Goal: Transaction & Acquisition: Obtain resource

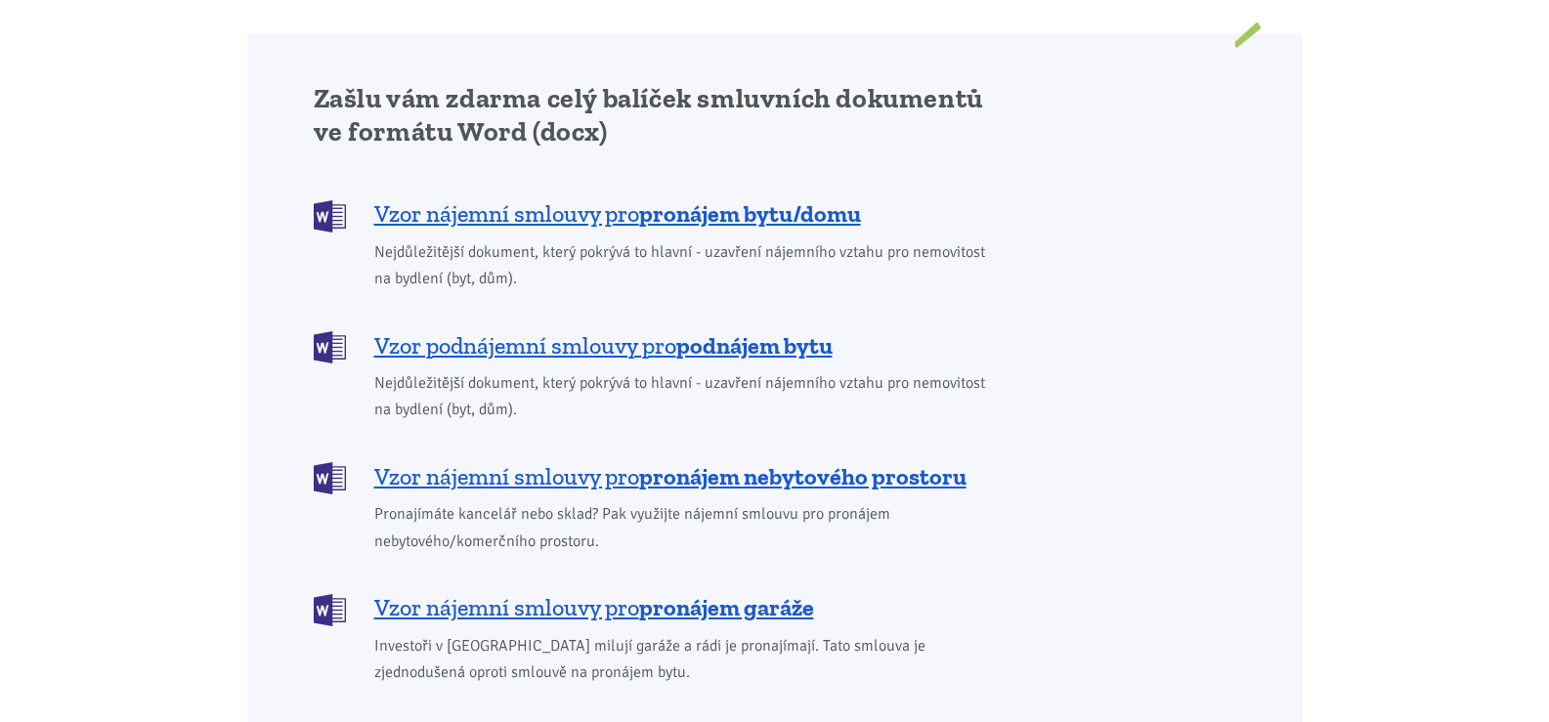
scroll to position [1627, 0]
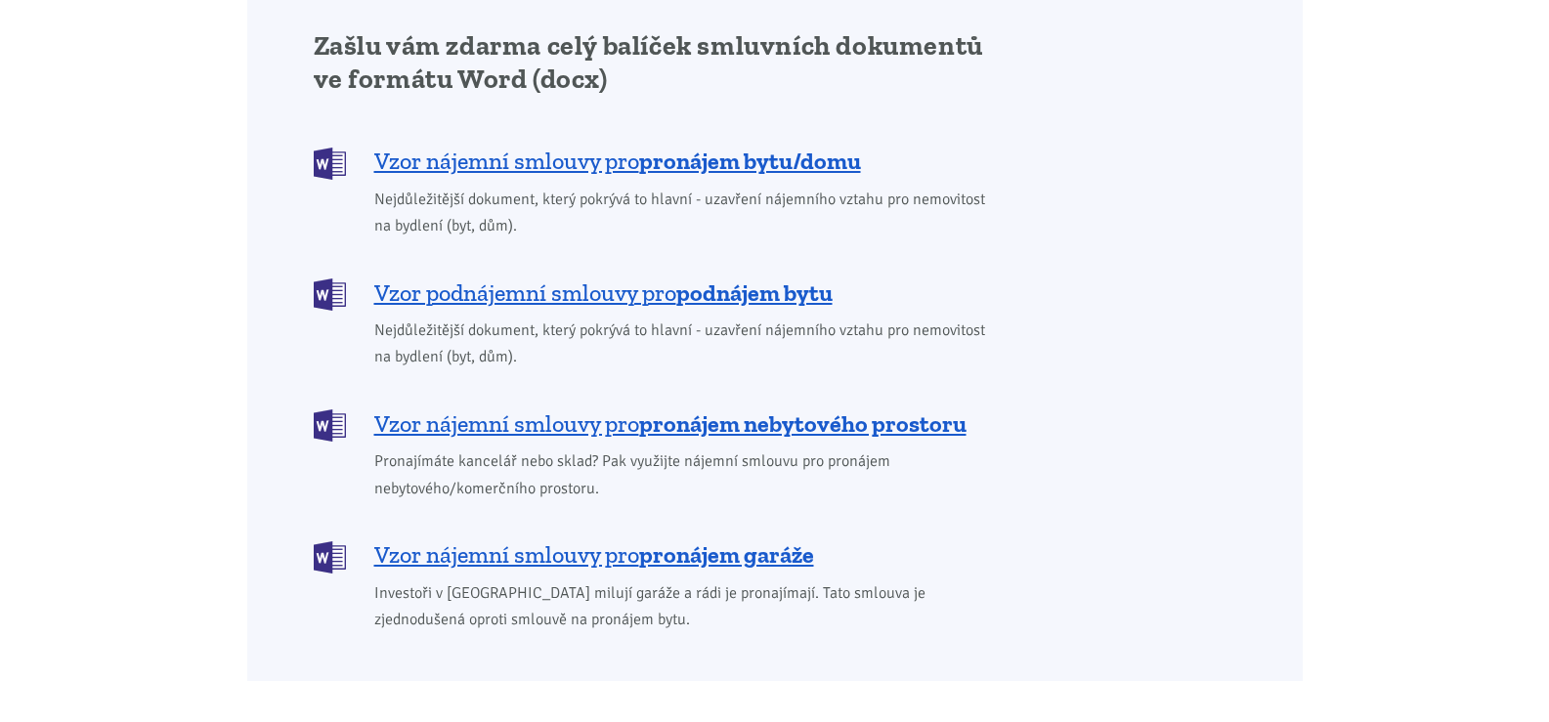
click at [688, 279] on b "podnájem bytu" at bounding box center [754, 293] width 156 height 28
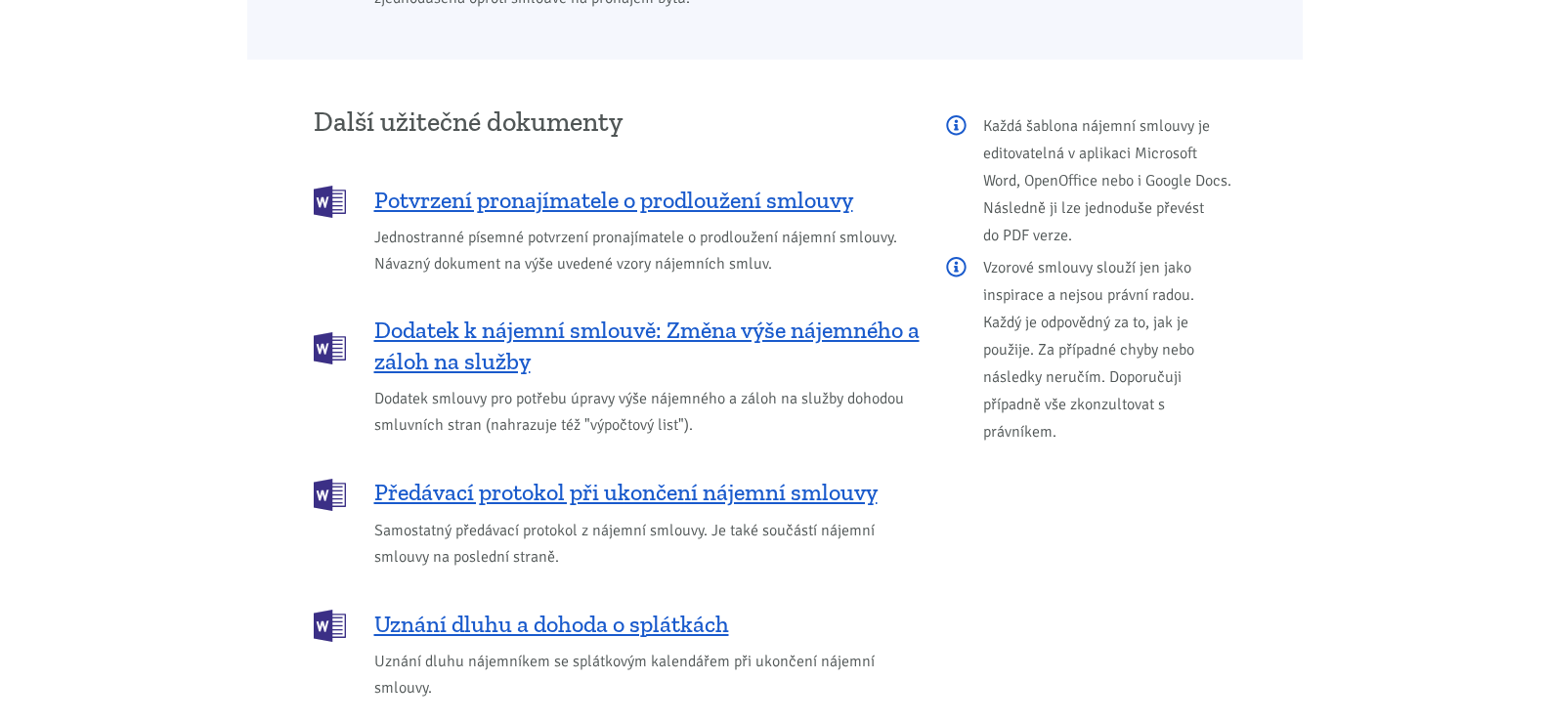
scroll to position [3265, 0]
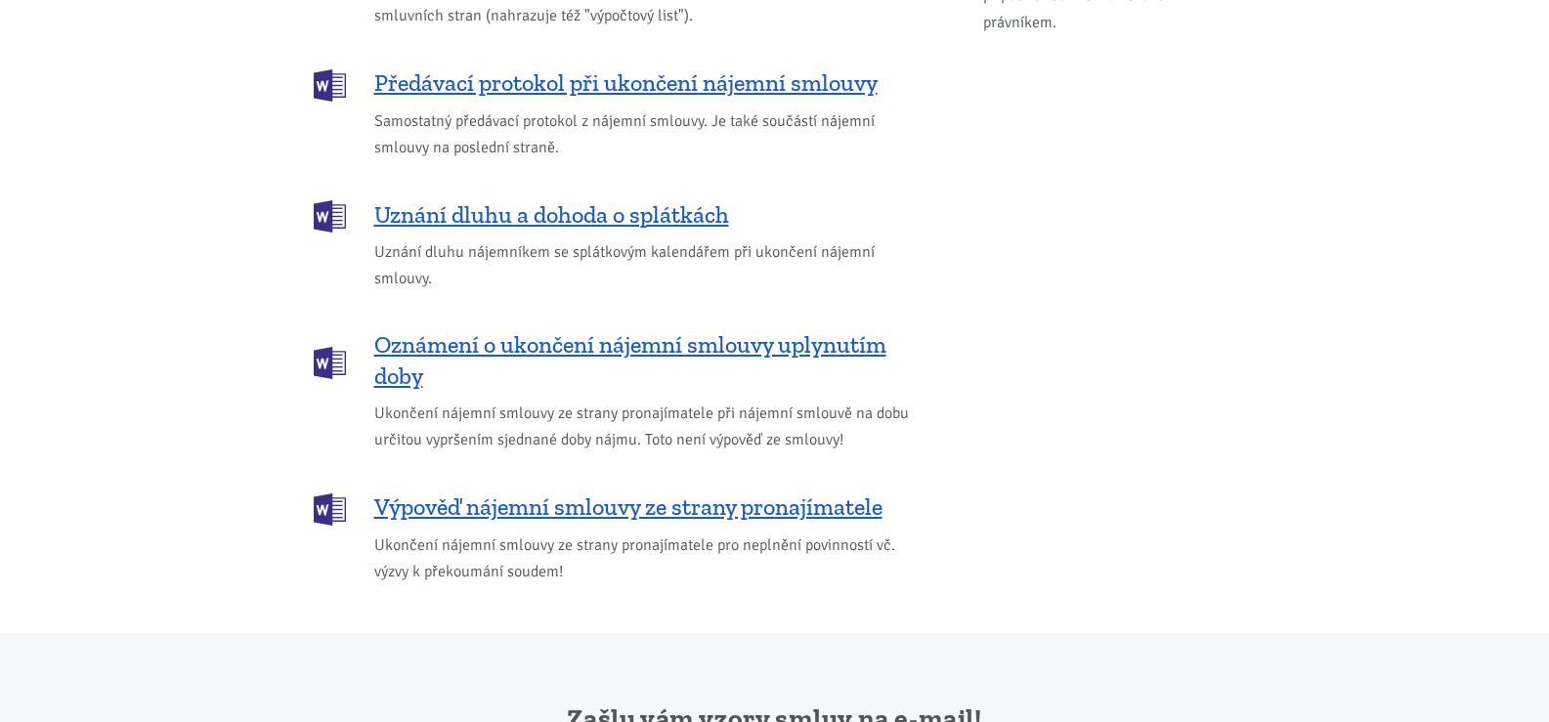
scroll to position [2719, 0]
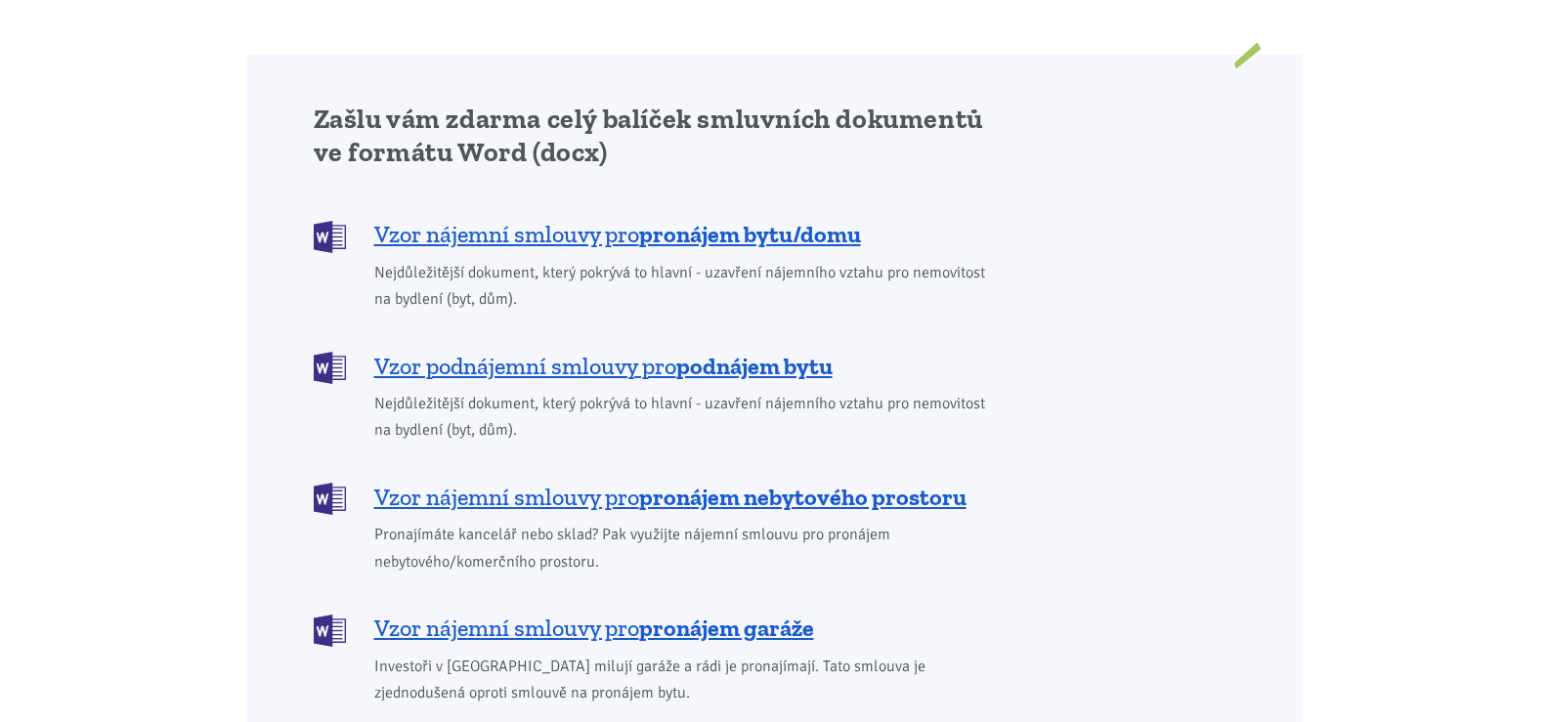
scroll to position [1601, 0]
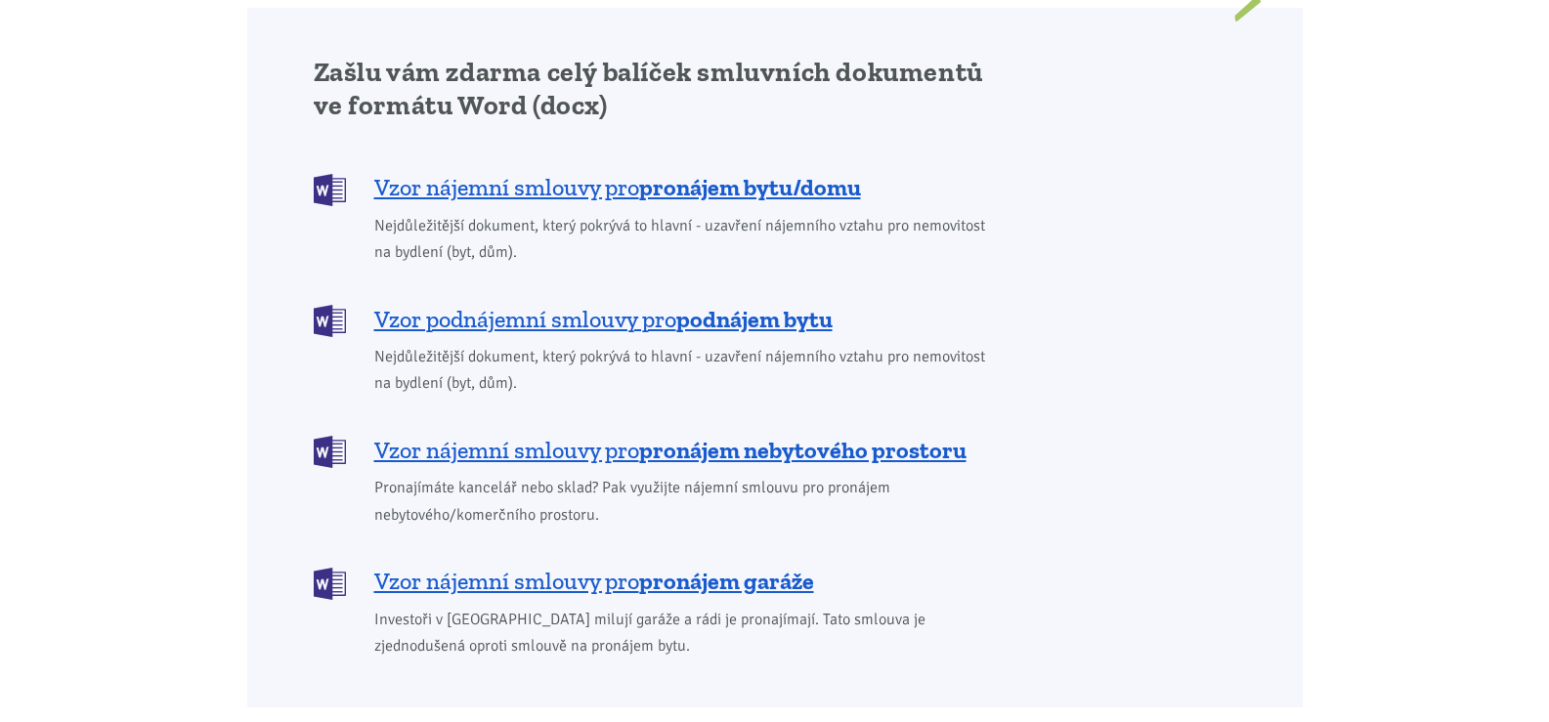
drag, startPoint x: 1563, startPoint y: 59, endPoint x: 1503, endPoint y: 292, distance: 241.1
click at [671, 173] on b "pronájem bytu/domu" at bounding box center [750, 187] width 222 height 28
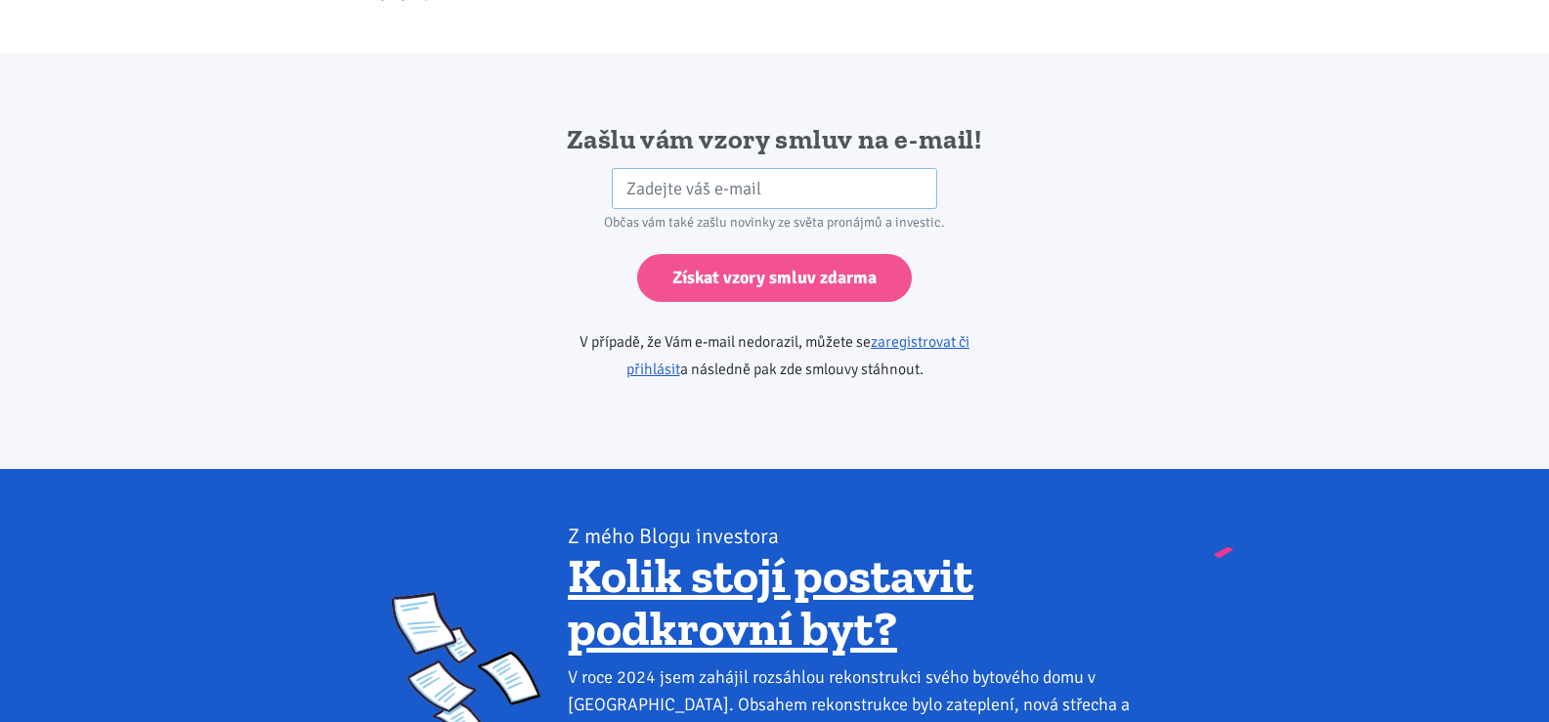
scroll to position [3265, 0]
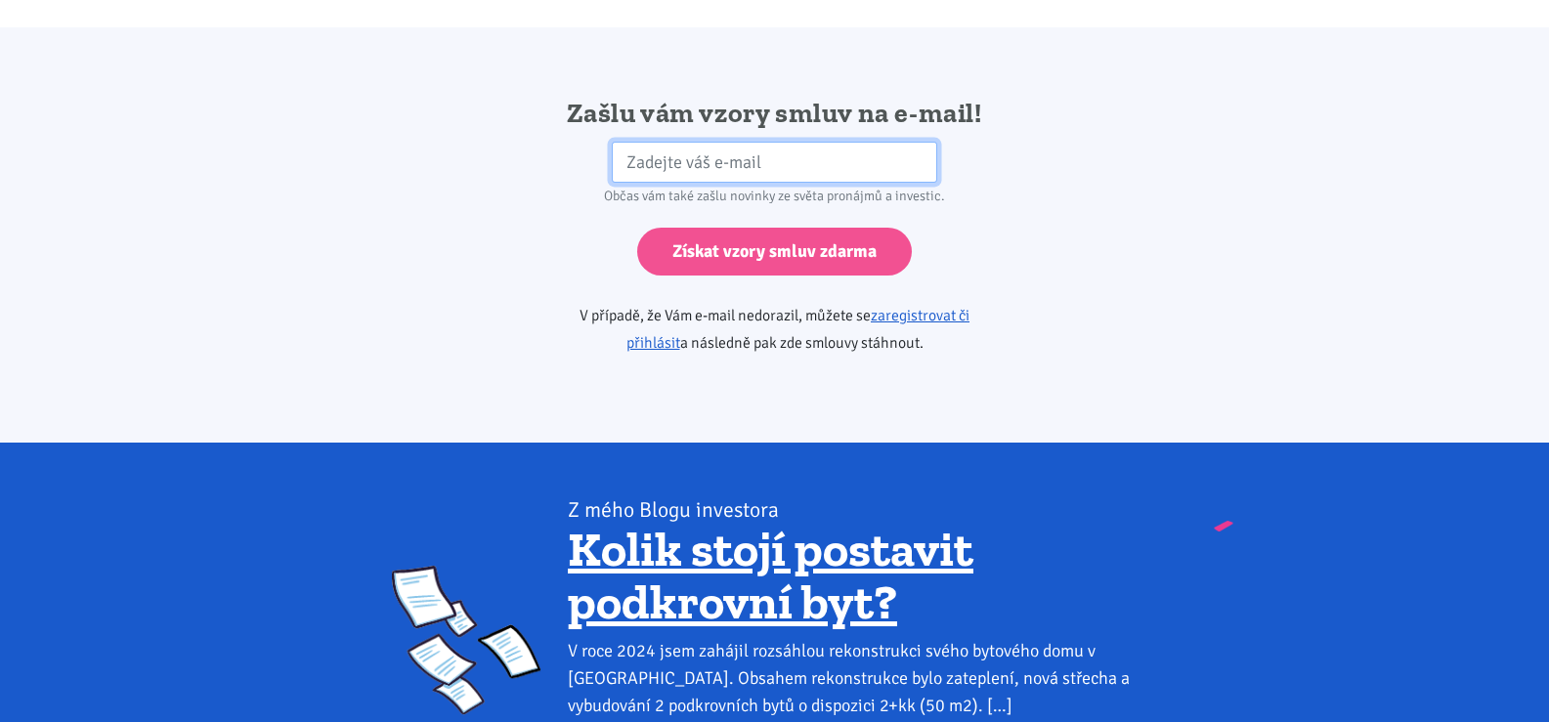
click at [726, 142] on input "email" at bounding box center [774, 163] width 325 height 42
type input "[EMAIL_ADDRESS][DOMAIN_NAME]"
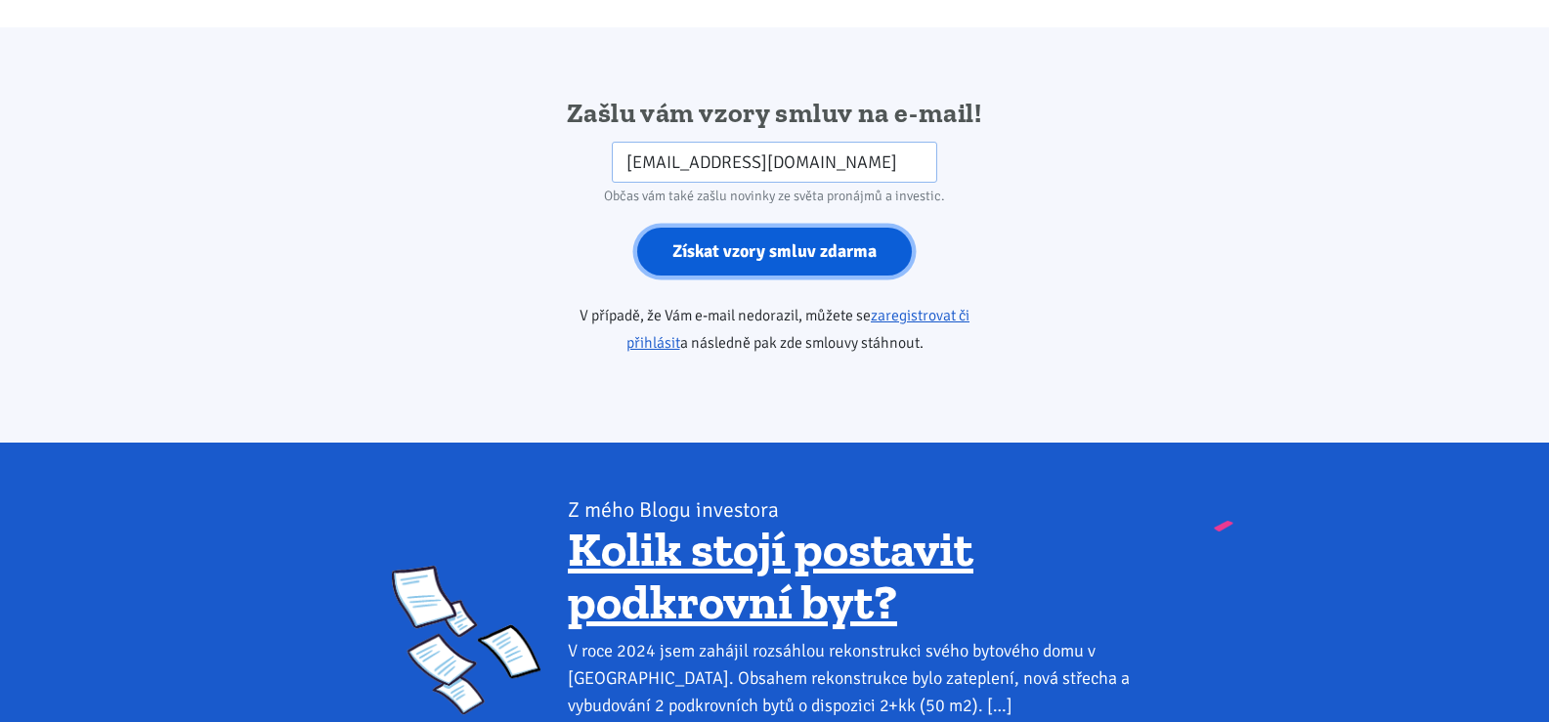
click at [724, 247] on input "Získat vzory smluv zdarma" at bounding box center [774, 252] width 275 height 48
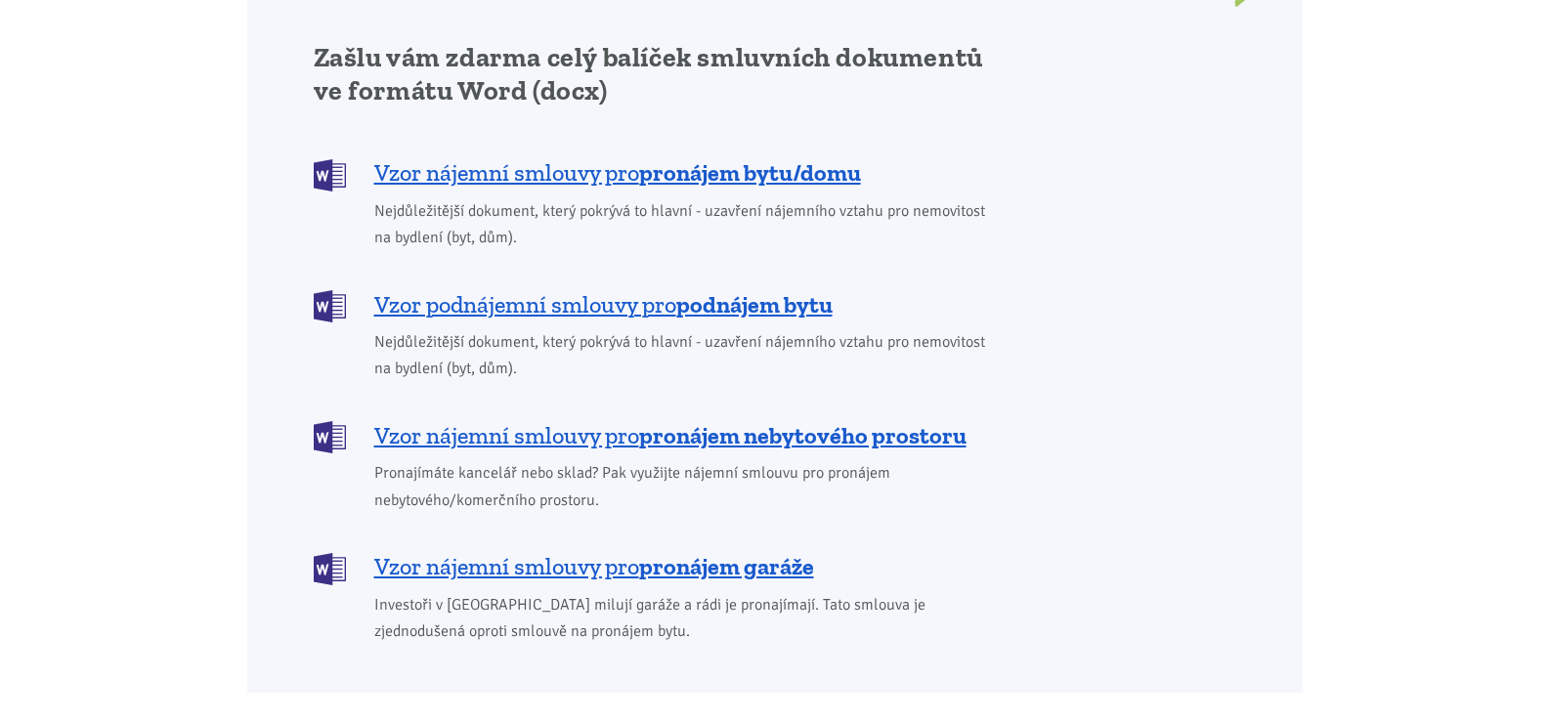
scroll to position [1601, 0]
